Goal: Navigation & Orientation: Find specific page/section

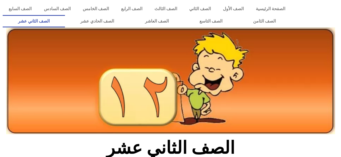
scroll to position [251, 0]
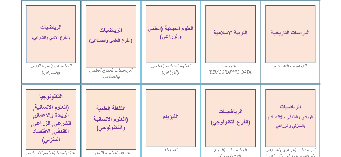
click at [115, 117] on img at bounding box center [111, 119] width 50 height 61
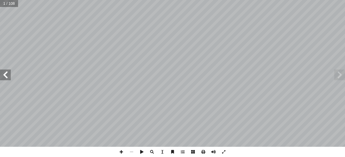
click at [6, 76] on span at bounding box center [5, 75] width 11 height 11
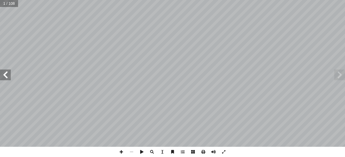
click at [6, 76] on span at bounding box center [5, 75] width 11 height 11
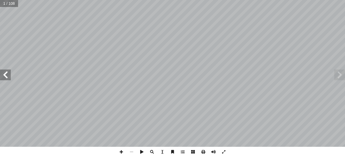
click at [6, 76] on span at bounding box center [5, 75] width 11 height 11
click at [339, 78] on span at bounding box center [339, 75] width 11 height 11
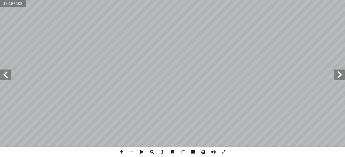
click at [339, 78] on span at bounding box center [339, 75] width 11 height 11
